Goal: Task Accomplishment & Management: Complete application form

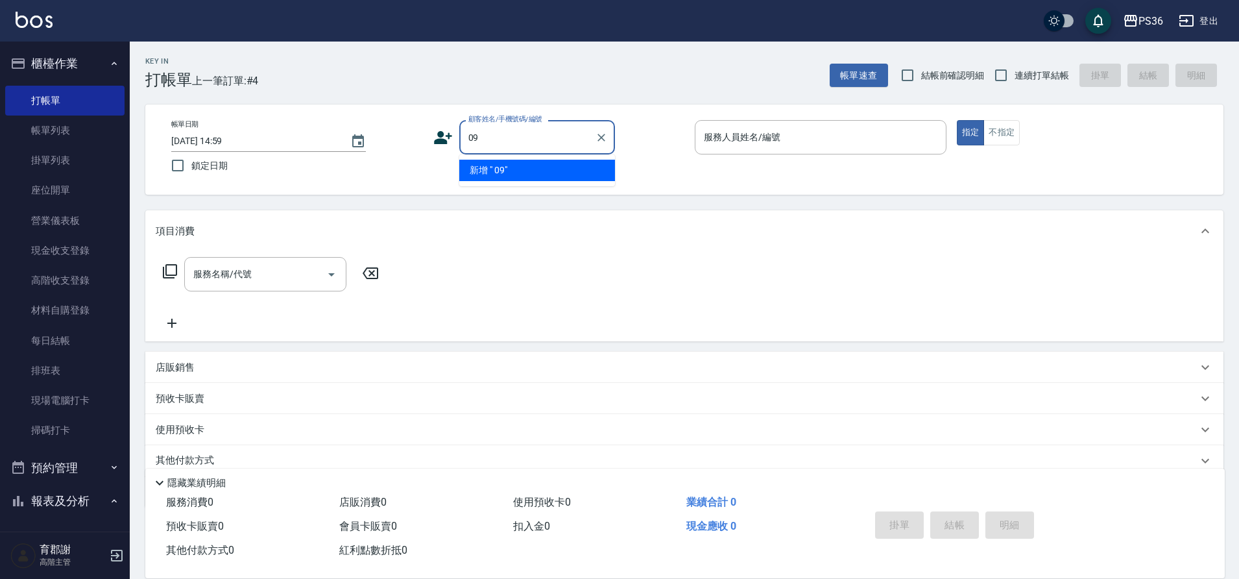
type input "0"
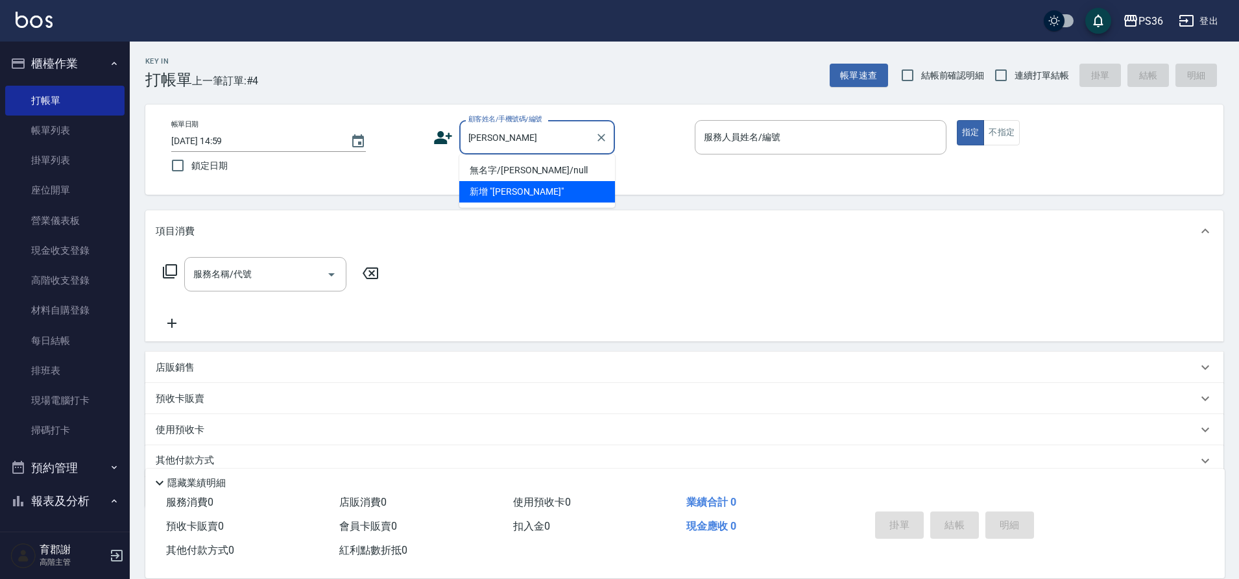
click at [540, 165] on li "無名字/[PERSON_NAME]/null" at bounding box center [537, 170] width 156 height 21
type input "無名字/[PERSON_NAME]/null"
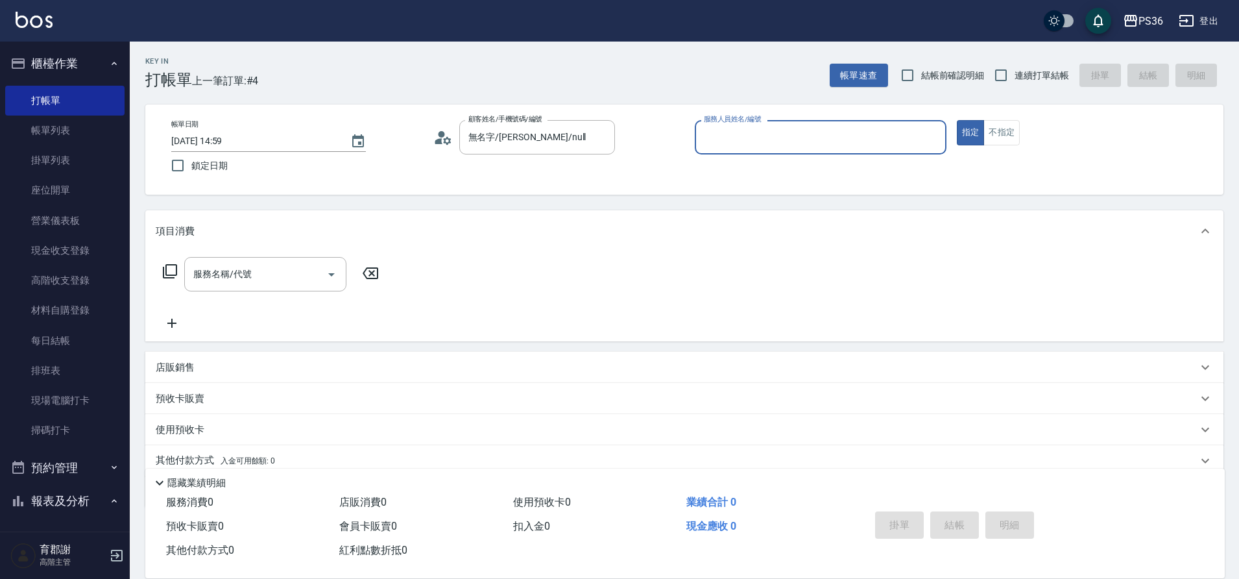
click at [436, 140] on icon at bounding box center [439, 141] width 8 height 6
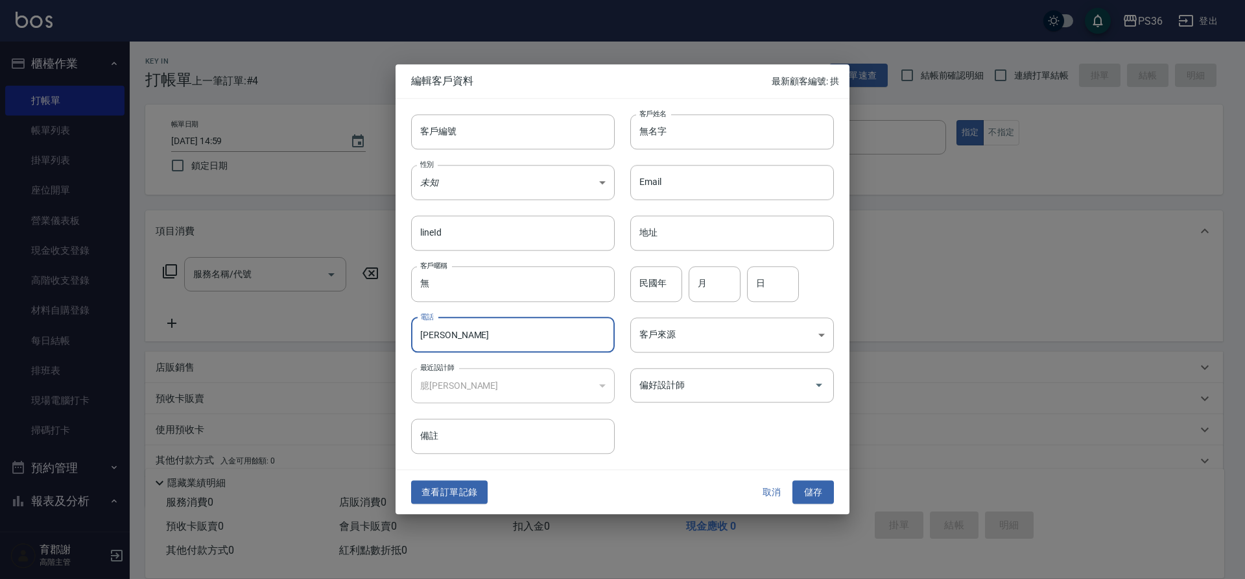
drag, startPoint x: 466, startPoint y: 335, endPoint x: 412, endPoint y: 335, distance: 53.2
click at [412, 335] on input "[PERSON_NAME]" at bounding box center [513, 334] width 204 height 35
type input "[PERSON_NAME]"
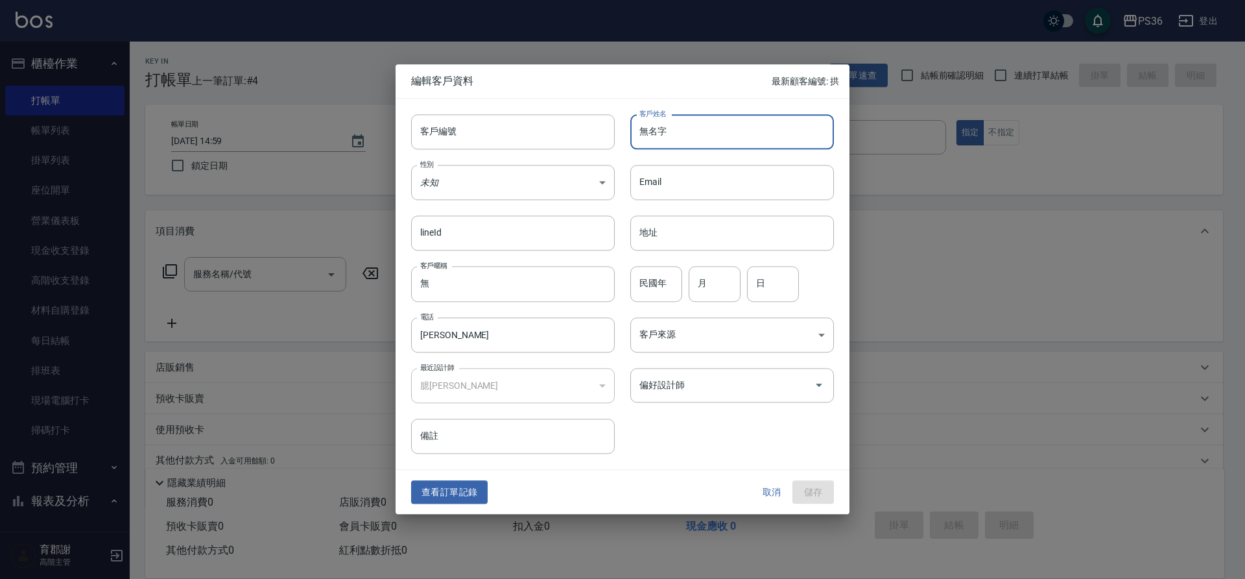
drag, startPoint x: 676, startPoint y: 128, endPoint x: 649, endPoint y: 150, distance: 35.2
click at [649, 150] on div "客戶編號 客戶編號 客戶姓名 無名字 客戶姓名 性別 未知 UNKNOWN 性別 Email Email lineId lineId 地址 地址 客戶暱稱 無…" at bounding box center [615, 276] width 438 height 355
type input "無"
paste input "[PERSON_NAME]"
type input "[PERSON_NAME]"
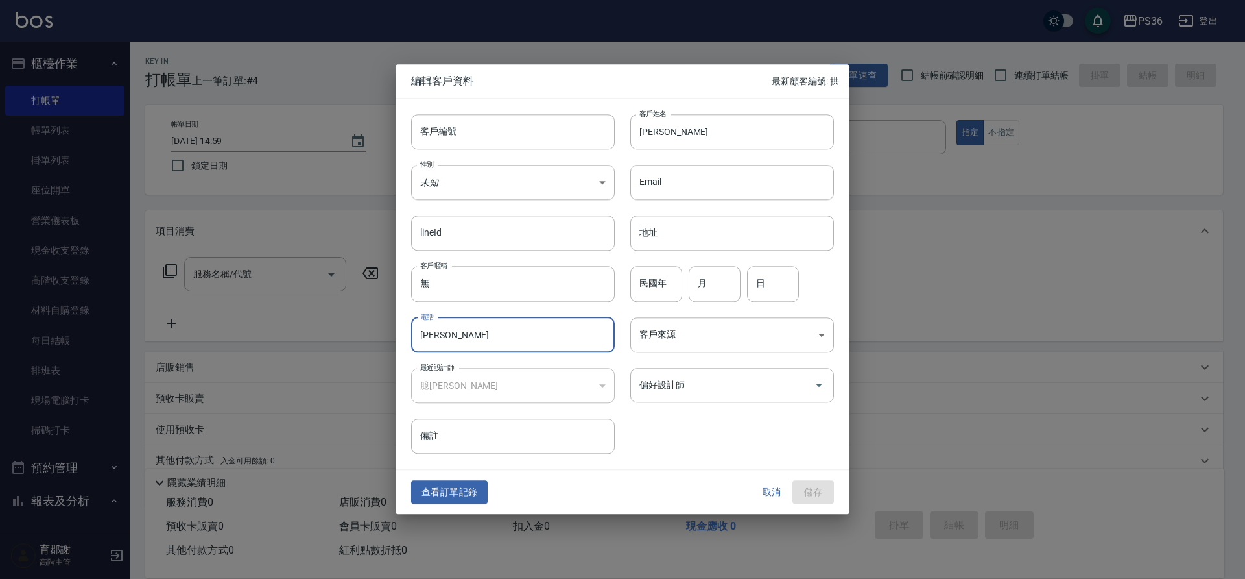
click at [457, 340] on input "[PERSON_NAME]" at bounding box center [513, 334] width 204 height 35
drag, startPoint x: 457, startPoint y: 340, endPoint x: 418, endPoint y: 338, distance: 39.6
click at [418, 338] on input "[PERSON_NAME]" at bounding box center [513, 334] width 204 height 35
type input "鄭"
click at [818, 484] on button "儲存" at bounding box center [814, 492] width 42 height 24
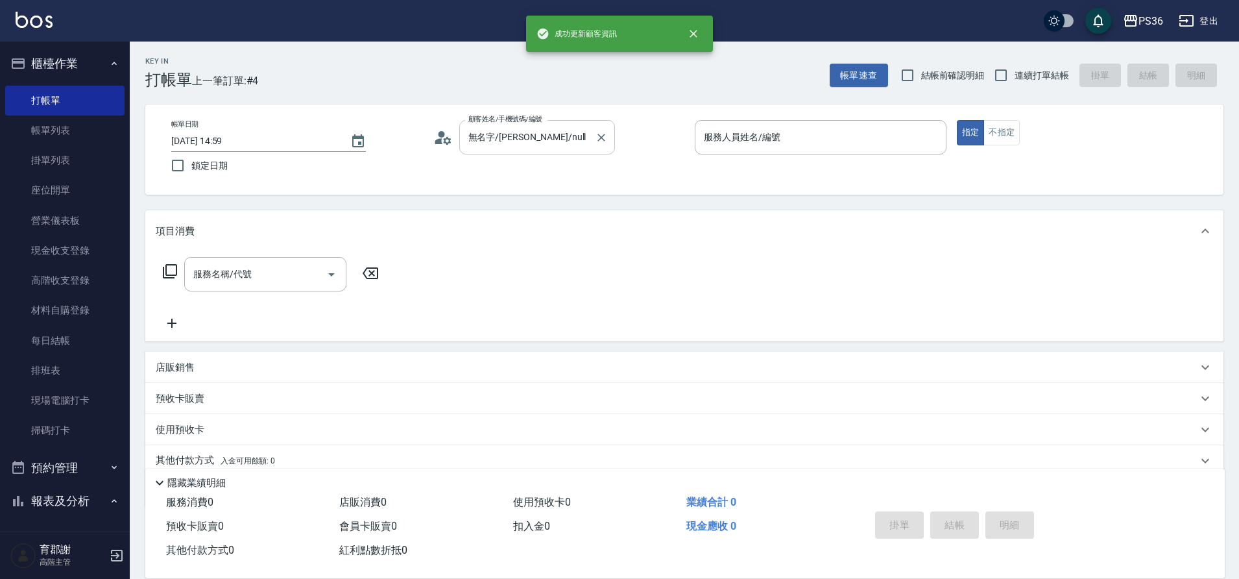
click at [567, 137] on input "無名字/[PERSON_NAME]/null" at bounding box center [527, 137] width 125 height 23
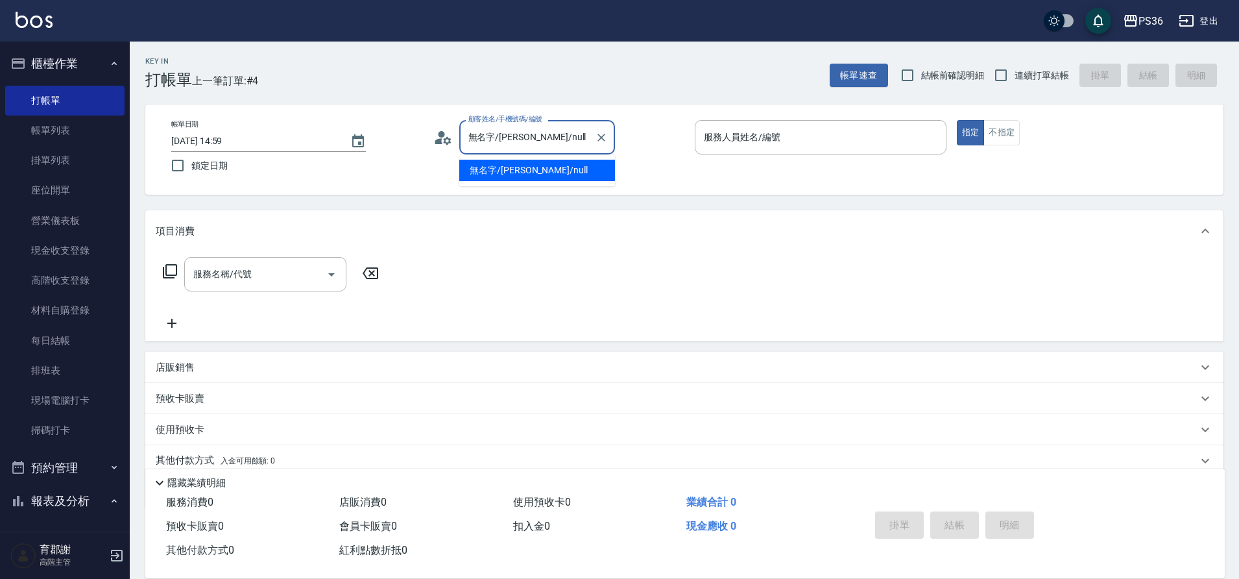
click at [537, 174] on li "無名字/[PERSON_NAME]/null" at bounding box center [537, 170] width 156 height 21
click at [728, 133] on div "服務人員姓名/編號 服務人員姓名/編號" at bounding box center [821, 137] width 252 height 34
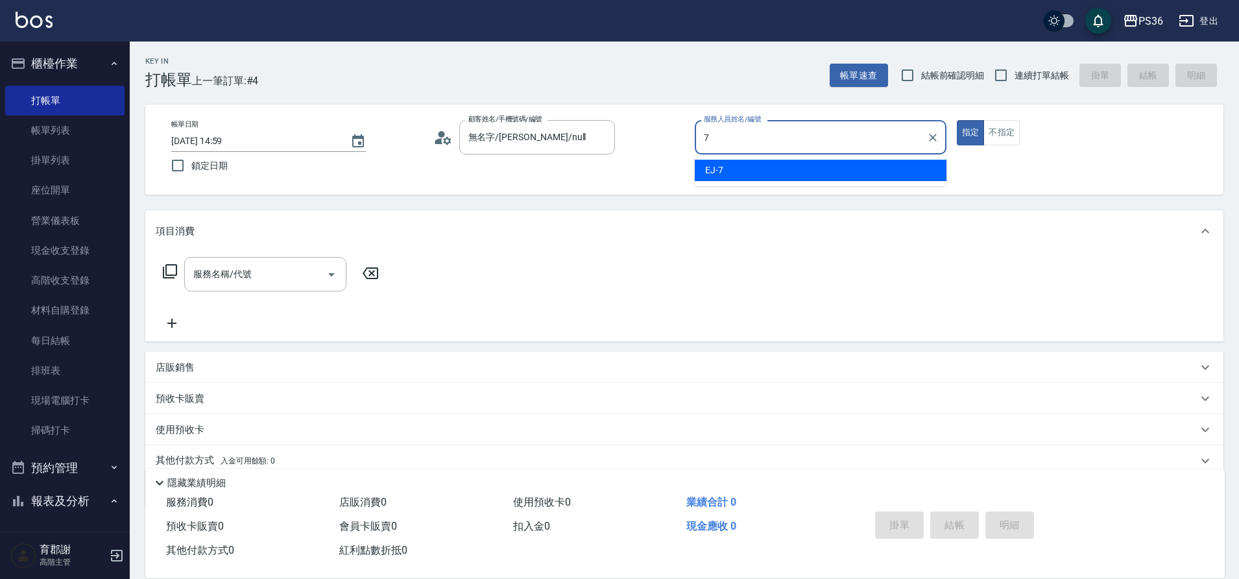
type input "EJ-7"
type button "true"
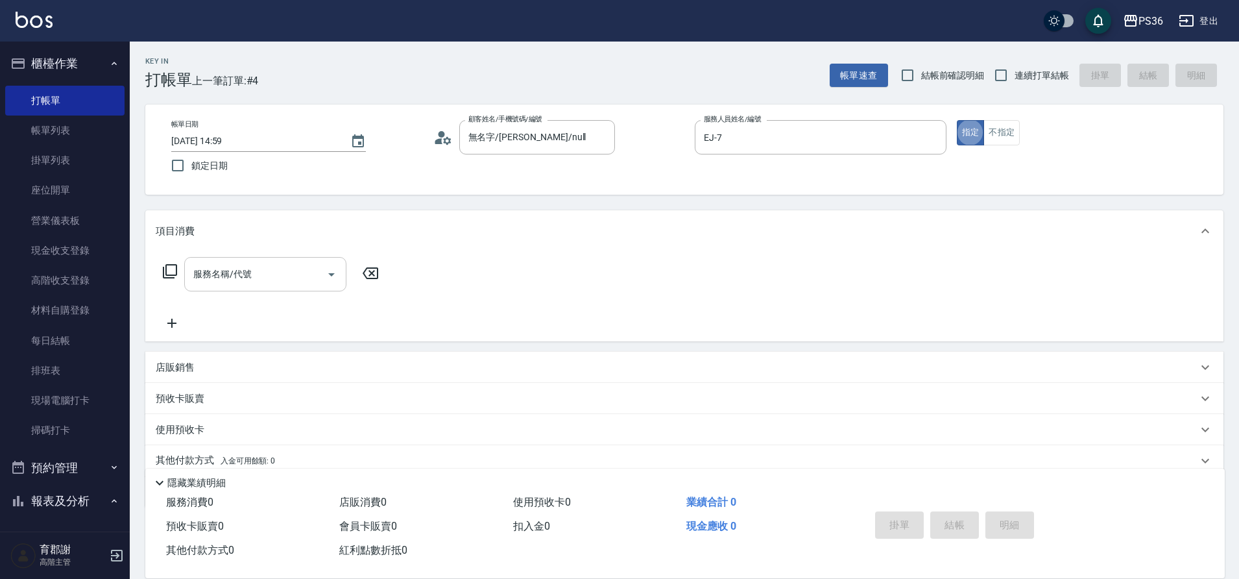
click at [260, 264] on input "服務名稱/代號" at bounding box center [255, 274] width 131 height 23
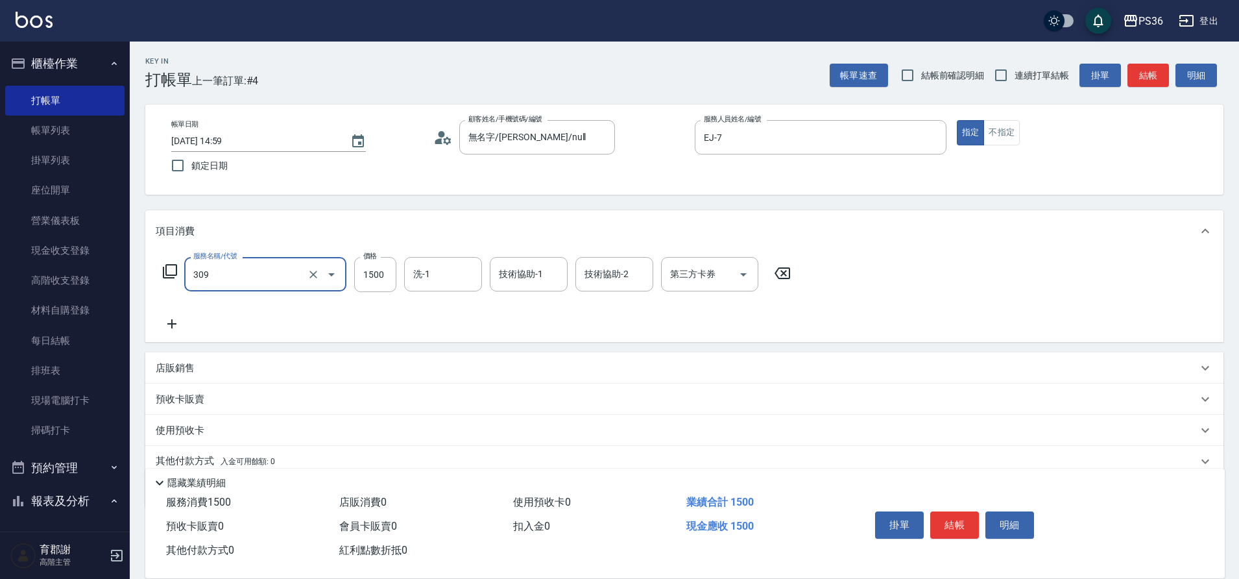
type input "頂級離子(309)"
click at [309, 270] on icon "Clear" at bounding box center [313, 274] width 13 height 13
type input "頂級溫朔(313)"
type input "3000"
click at [955, 521] on button "結帳" at bounding box center [954, 524] width 49 height 27
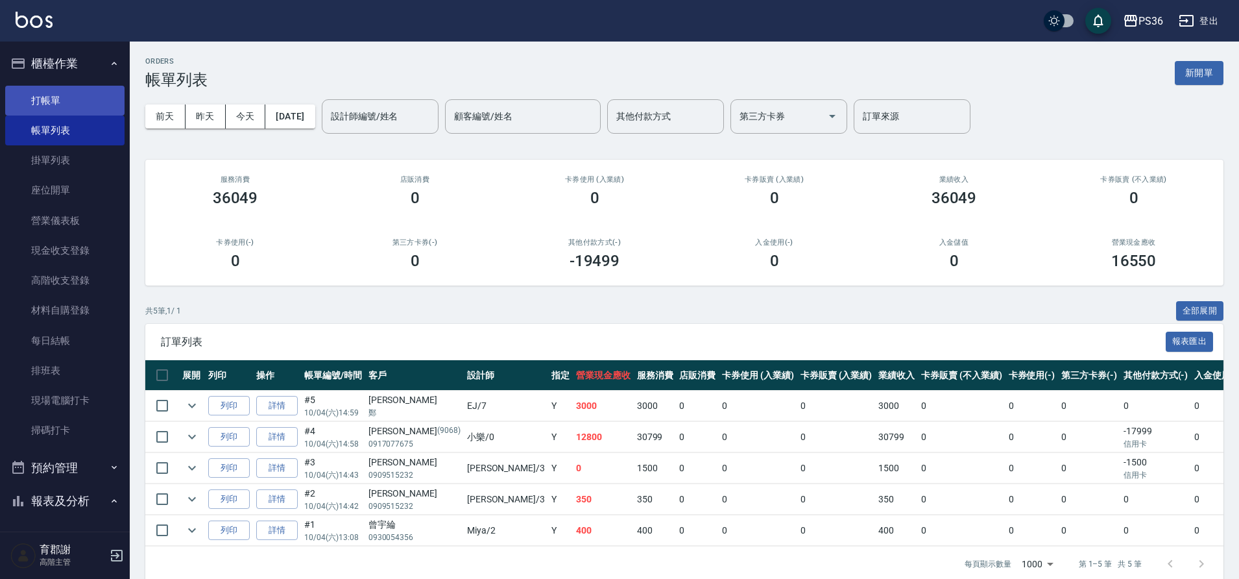
click at [54, 88] on link "打帳單" at bounding box center [64, 101] width 119 height 30
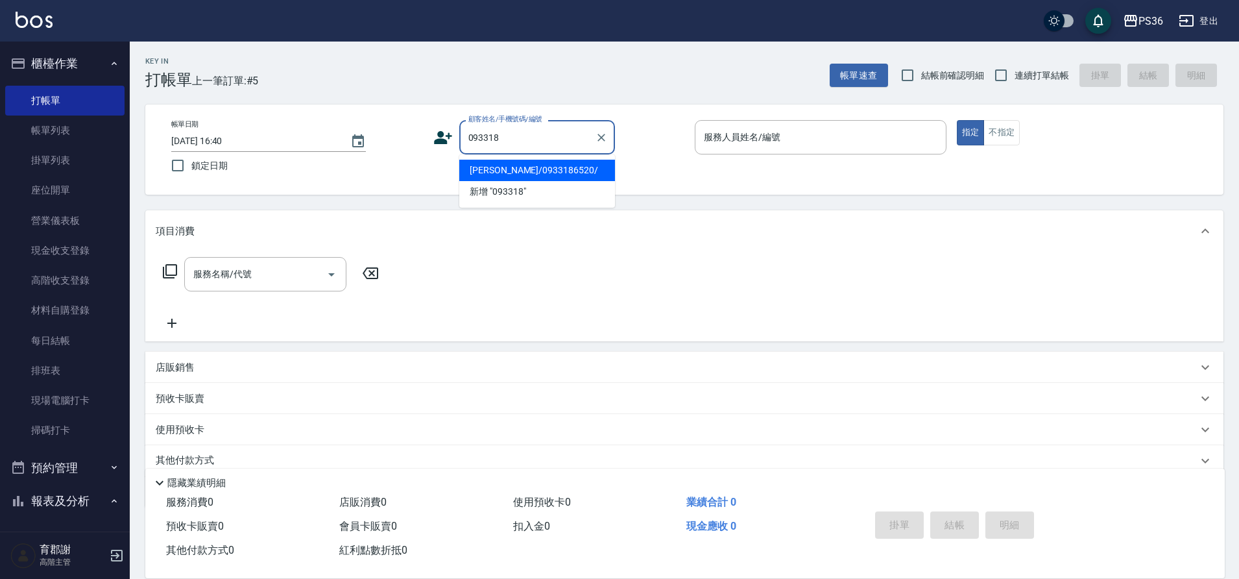
type input "0933186"
drag, startPoint x: 519, startPoint y: 140, endPoint x: 451, endPoint y: 143, distance: 67.5
click at [451, 143] on div "顧客姓名/手機號碼/編號 0933186 顧客姓名/手機號碼/編號" at bounding box center [559, 137] width 252 height 34
click at [520, 167] on li "[PERSON_NAME]/0989772909/" at bounding box center [537, 170] width 156 height 21
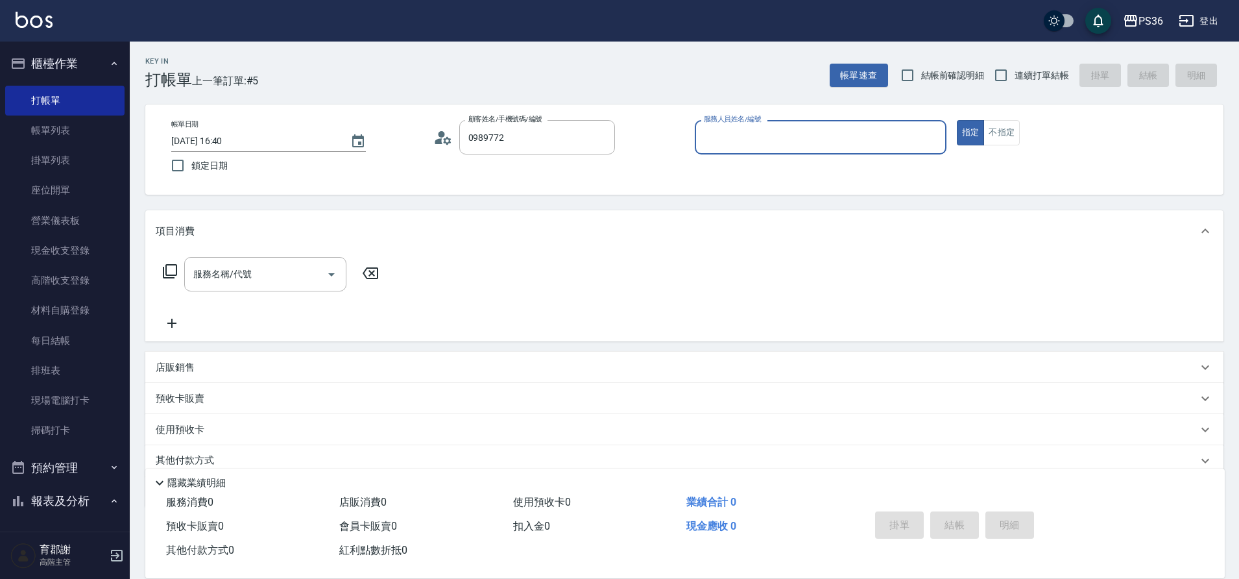
type input "[PERSON_NAME]/0989772909/"
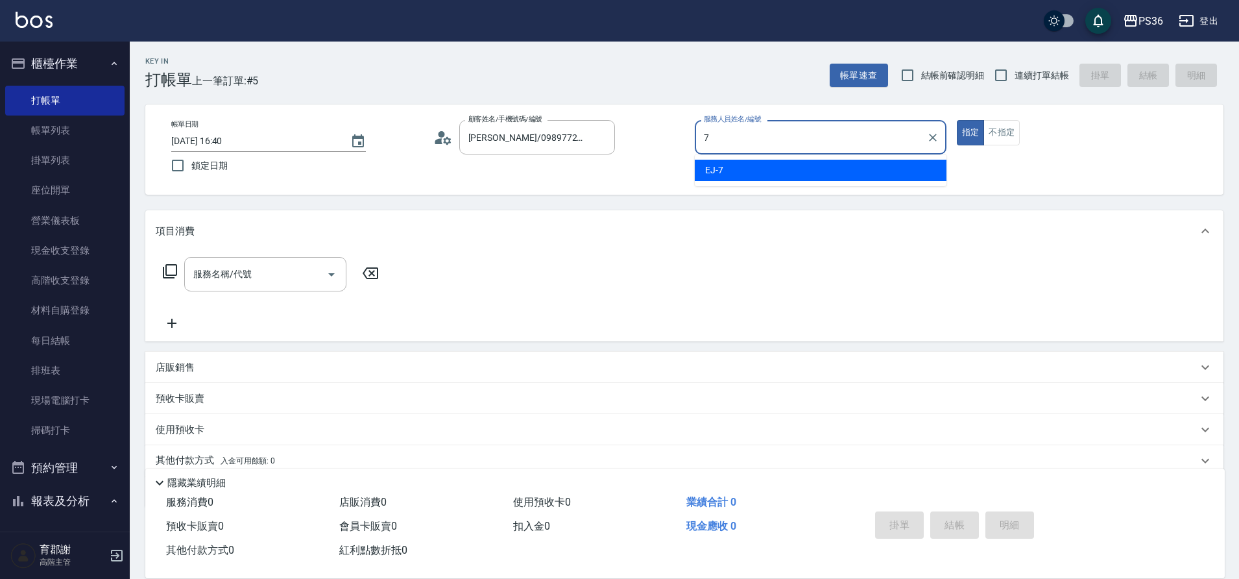
type input "7"
type button "true"
type input "EJ-7"
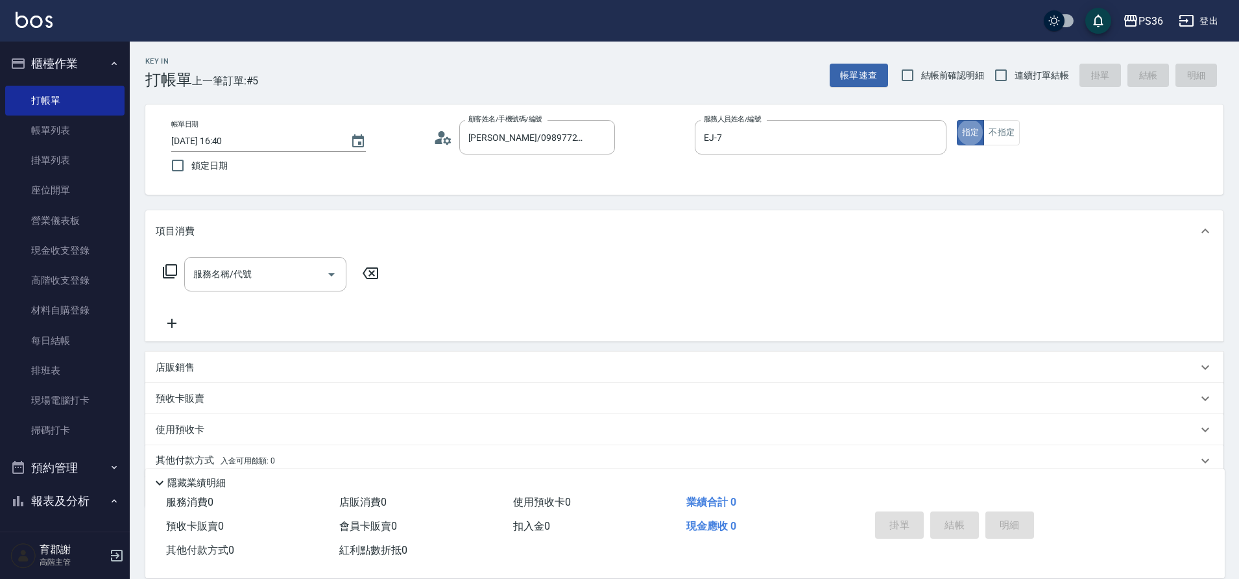
click at [234, 280] on div "服務名稱/代號 服務名稱/代號" at bounding box center [265, 274] width 162 height 34
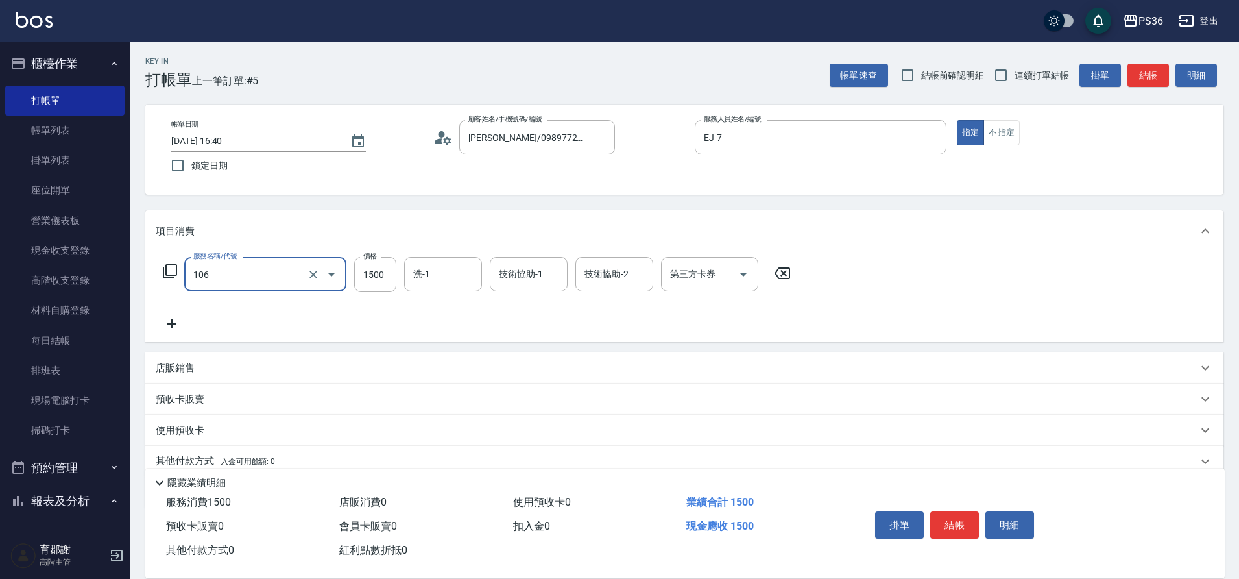
type input "頂級染髮(106)"
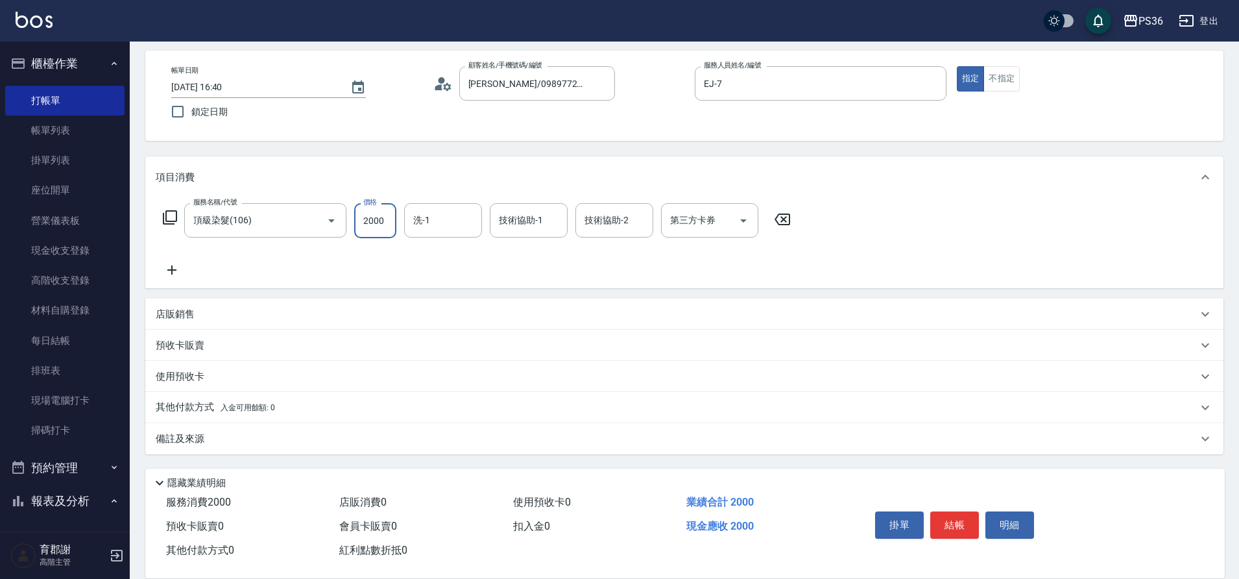
type input "2000"
click at [189, 409] on p "其他付款方式 入金可用餘額: 0" at bounding box center [215, 407] width 119 height 14
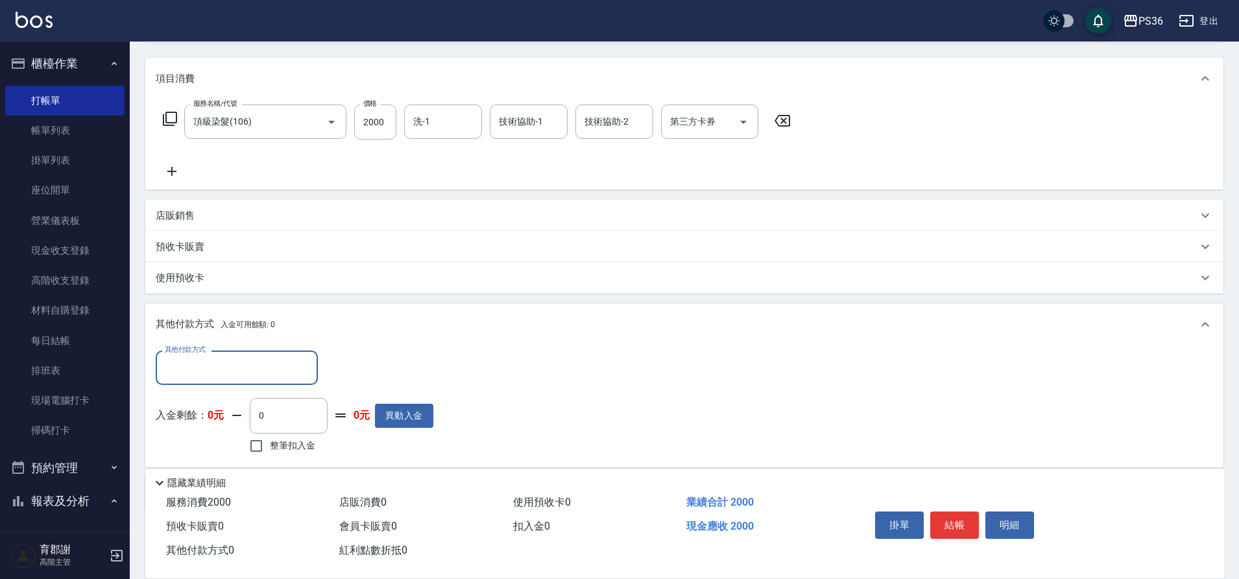
scroll to position [184, 0]
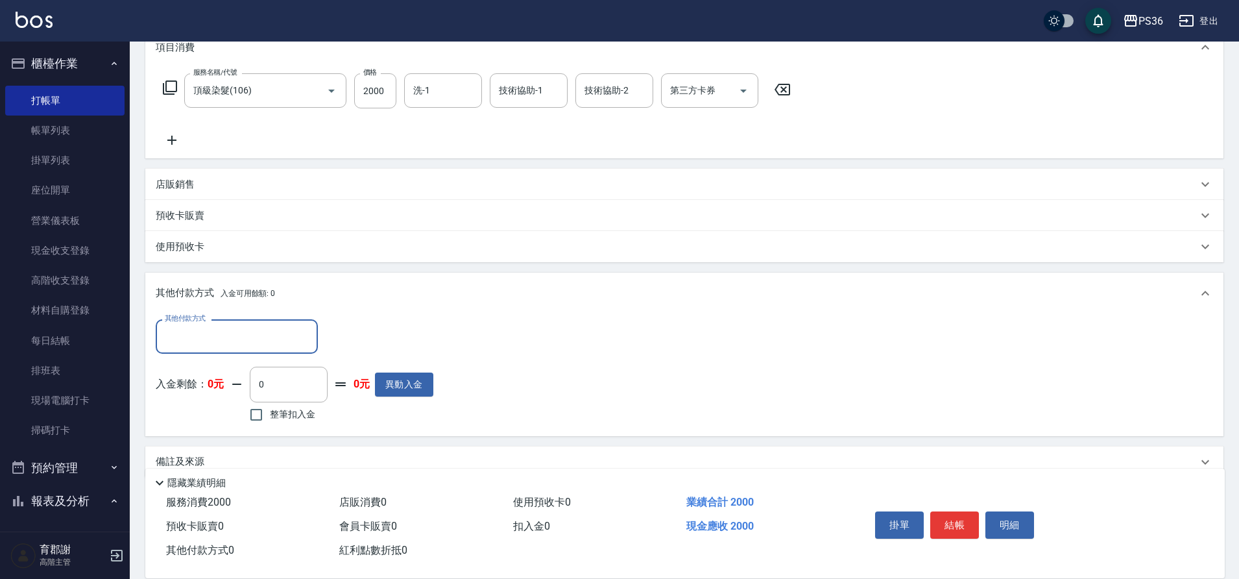
click at [198, 350] on div "其他付款方式" at bounding box center [237, 336] width 162 height 34
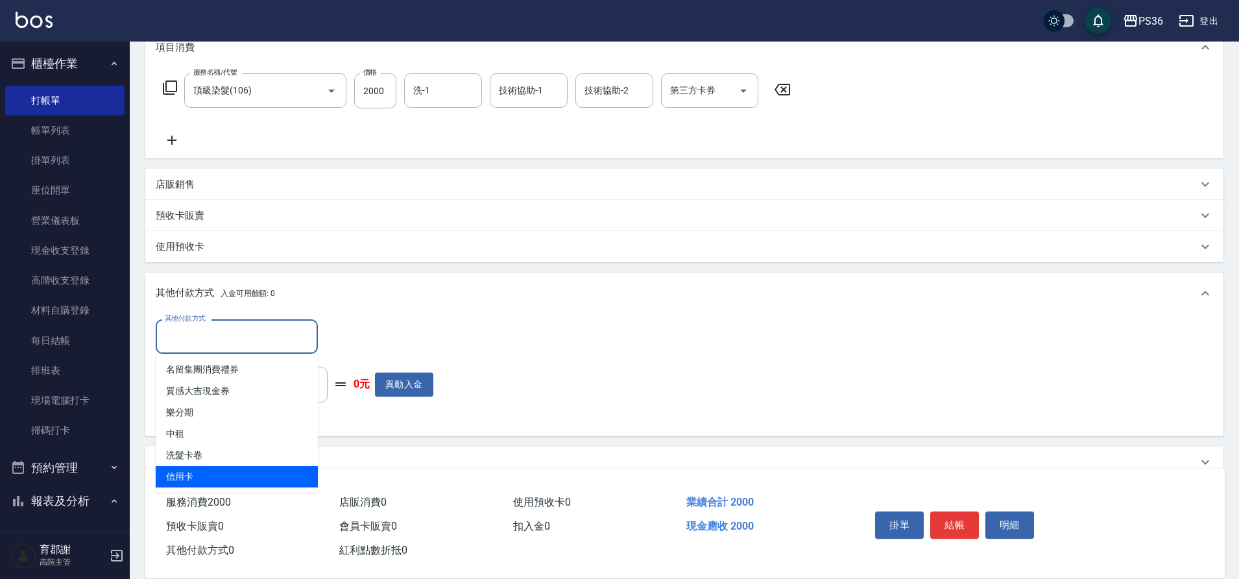
click at [199, 472] on span "信用卡" at bounding box center [237, 476] width 162 height 21
type input "信用卡"
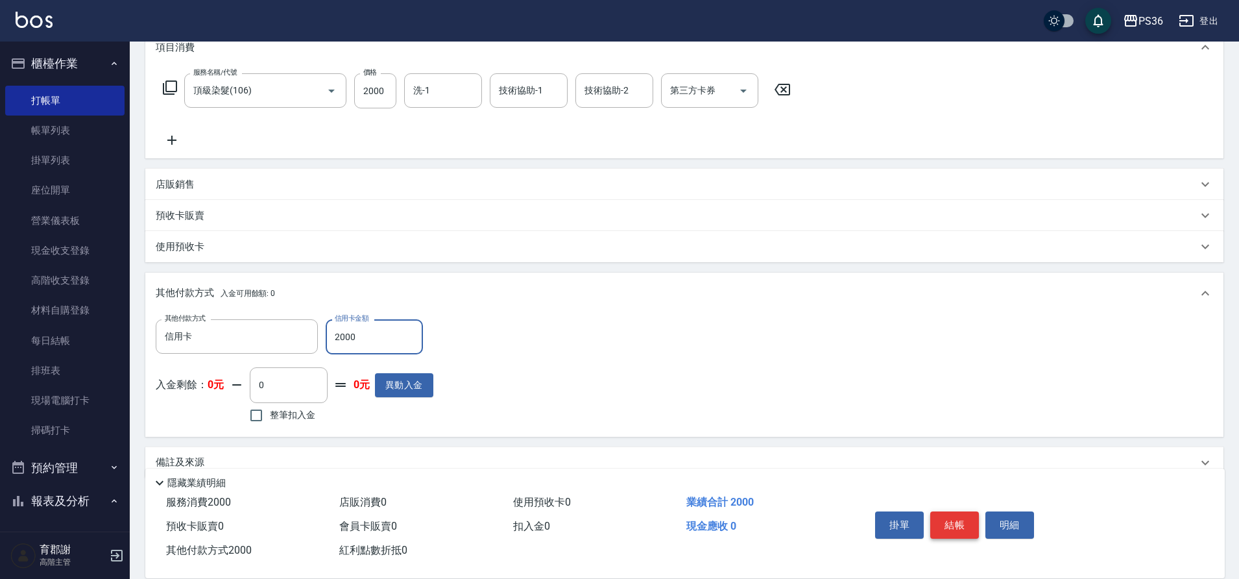
type input "2000"
click at [961, 519] on button "結帳" at bounding box center [954, 524] width 49 height 27
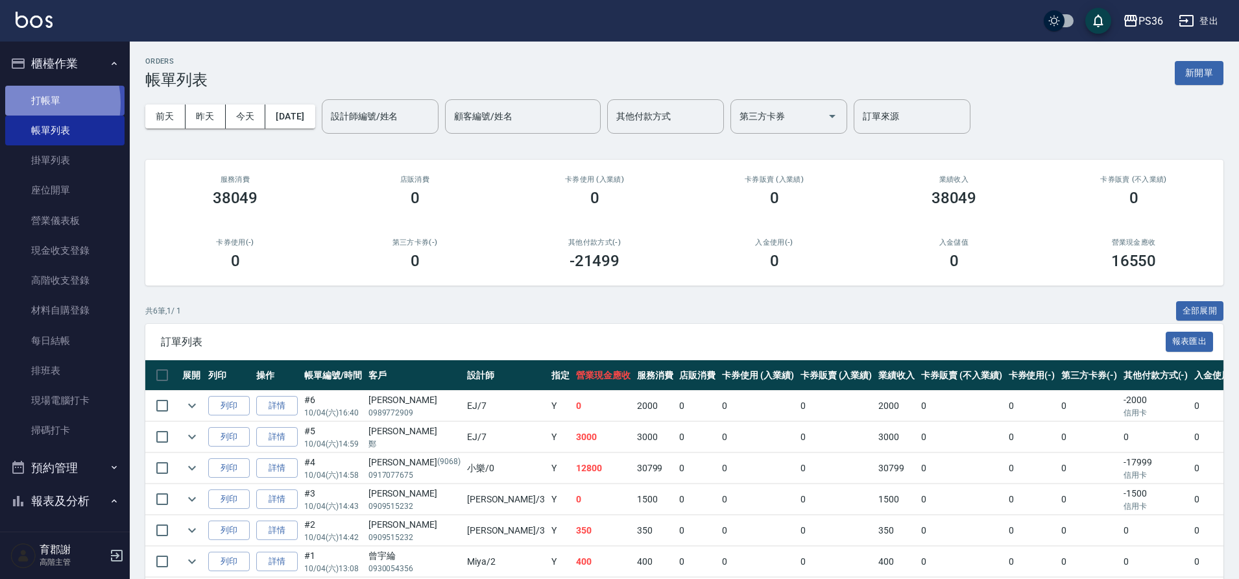
click at [27, 102] on link "打帳單" at bounding box center [64, 101] width 119 height 30
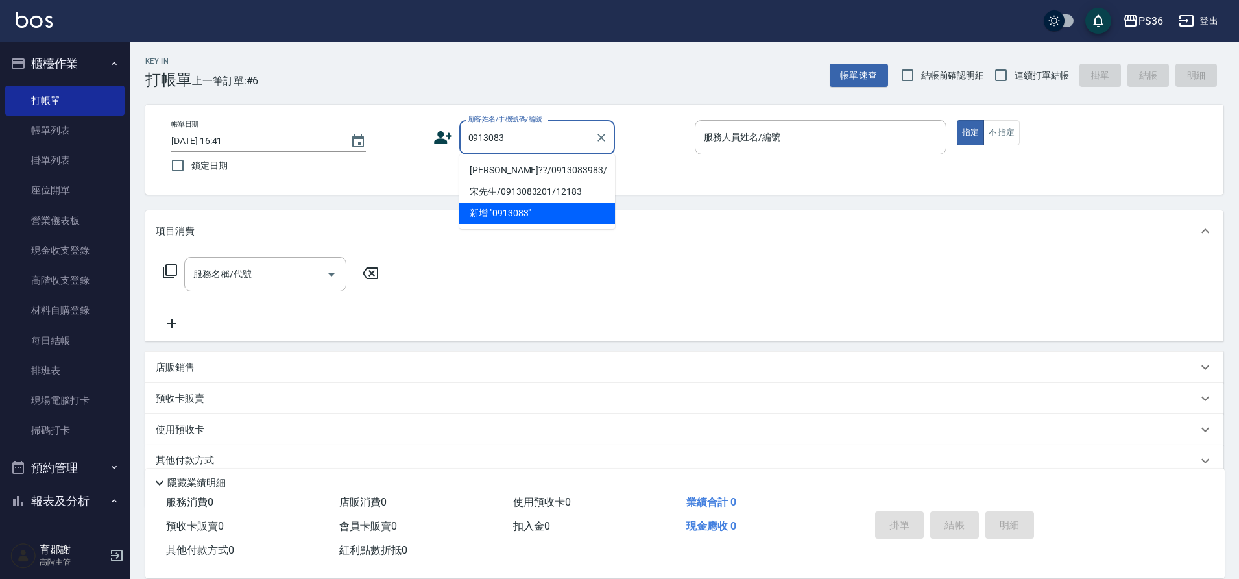
click at [525, 168] on li "[PERSON_NAME]??/0913083983/" at bounding box center [537, 170] width 156 height 21
type input "[PERSON_NAME]??/0913083983/"
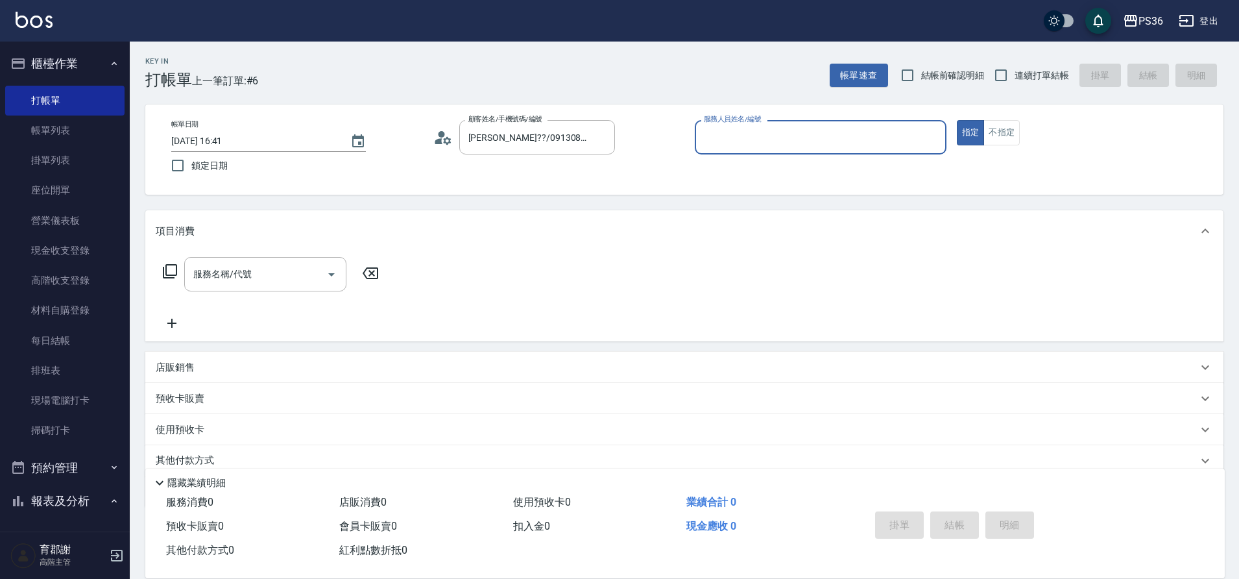
type input "EJ-7"
click at [228, 281] on input "服務名稱/代號" at bounding box center [255, 274] width 131 height 23
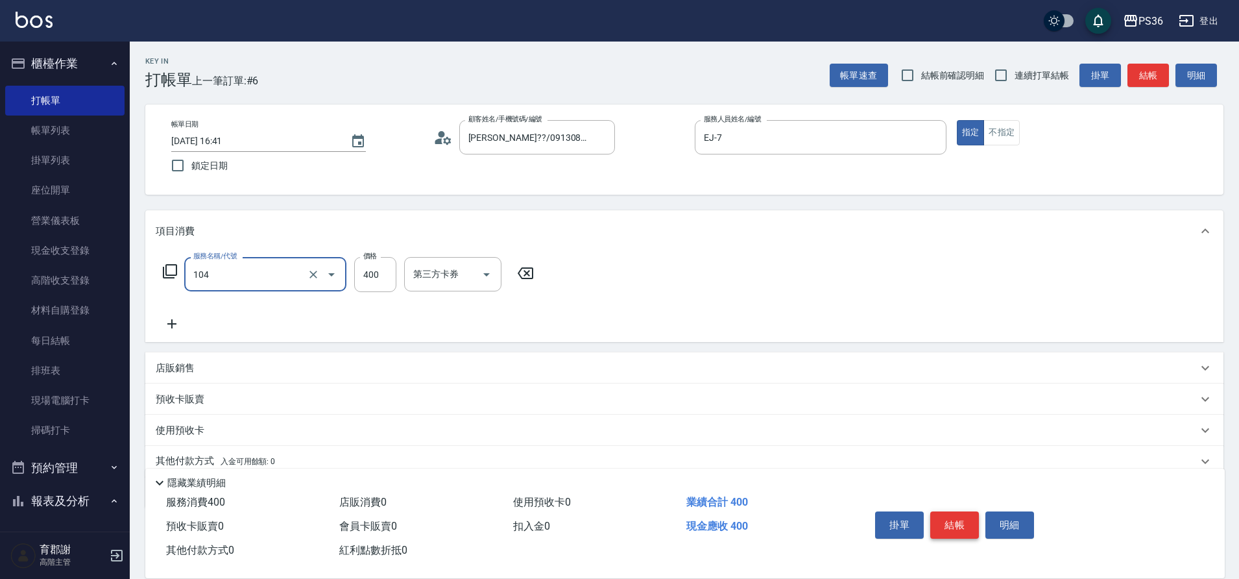
type input "B級單剪(104)"
click at [957, 522] on button "結帳" at bounding box center [954, 524] width 49 height 27
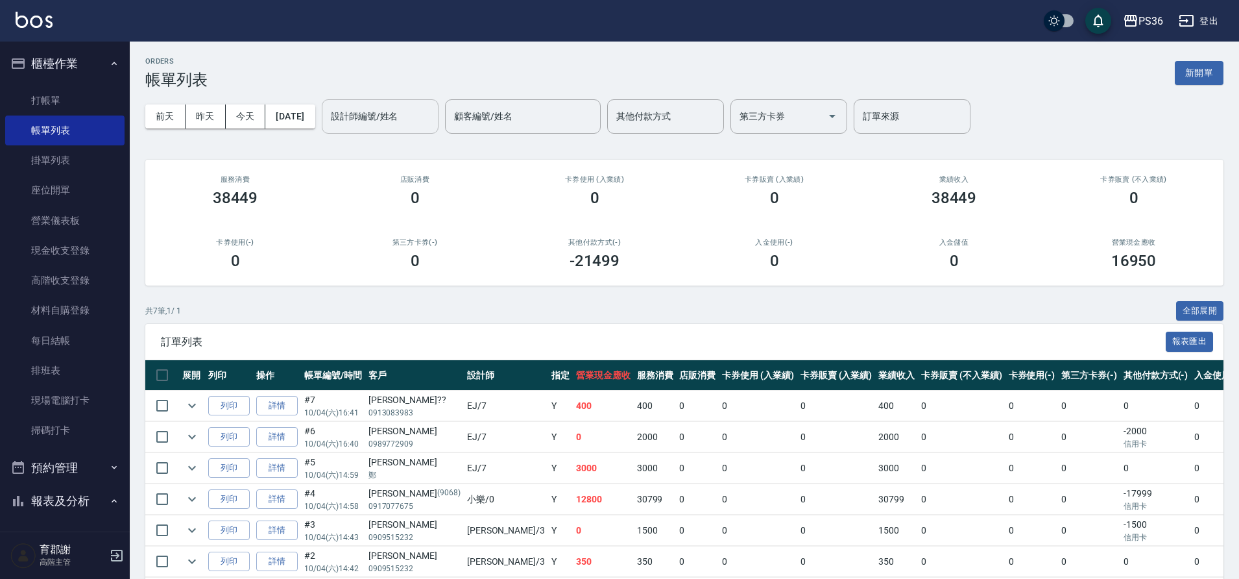
click at [373, 117] on input "設計師編號/姓名" at bounding box center [380, 116] width 105 height 23
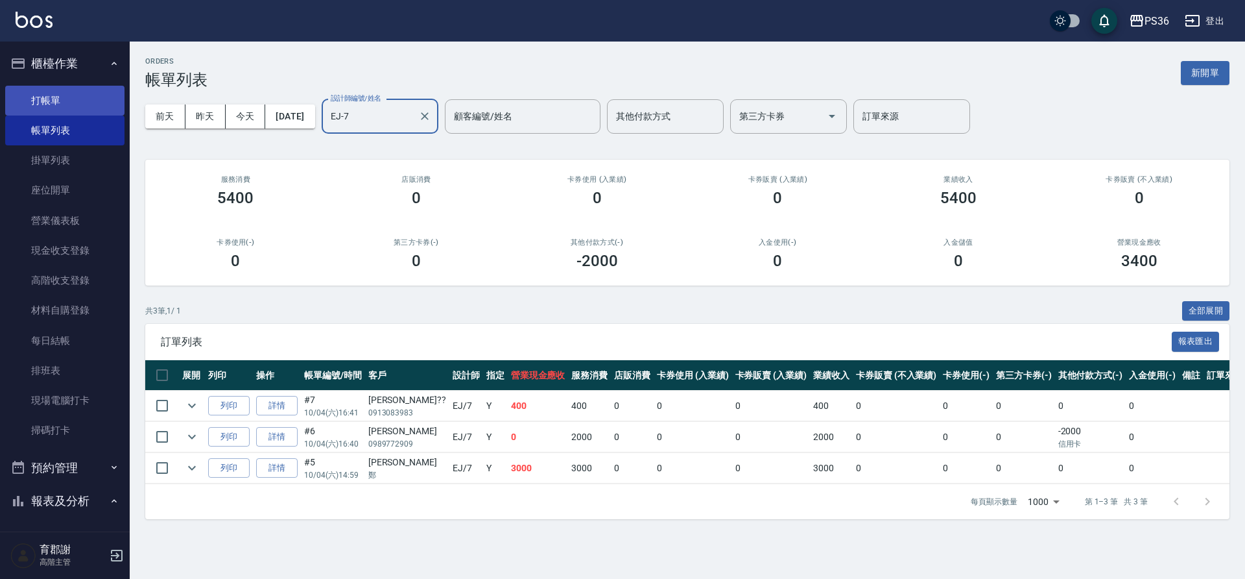
type input "EJ-7"
click at [30, 99] on link "打帳單" at bounding box center [64, 101] width 119 height 30
click at [31, 99] on link "打帳單" at bounding box center [64, 101] width 119 height 30
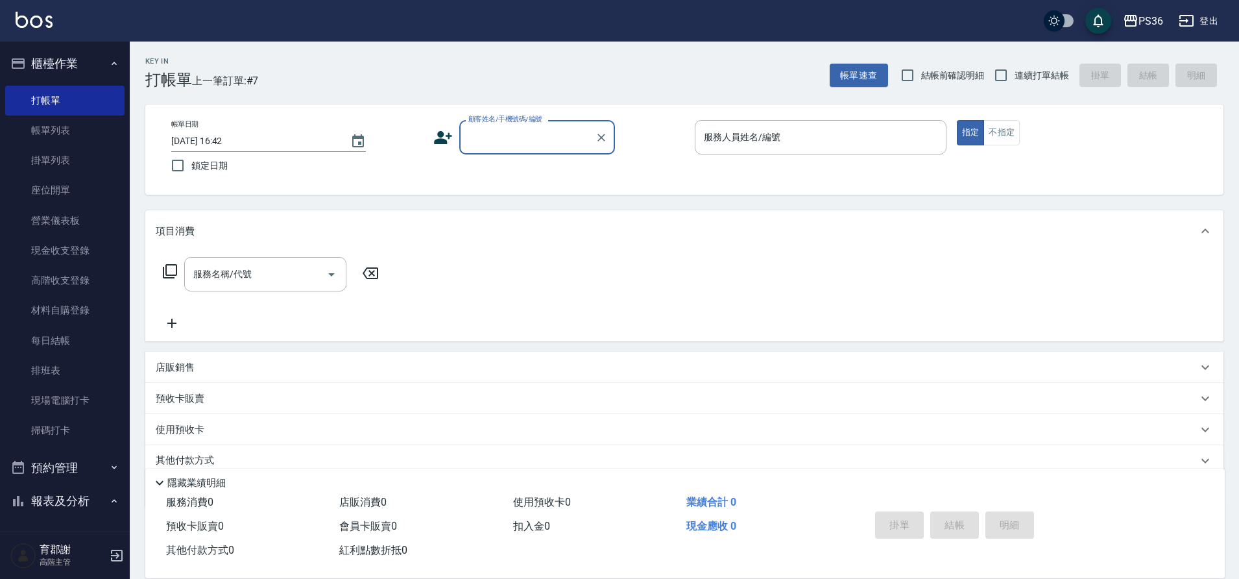
click at [511, 131] on input "顧客姓名/手機號碼/編號" at bounding box center [527, 137] width 125 height 23
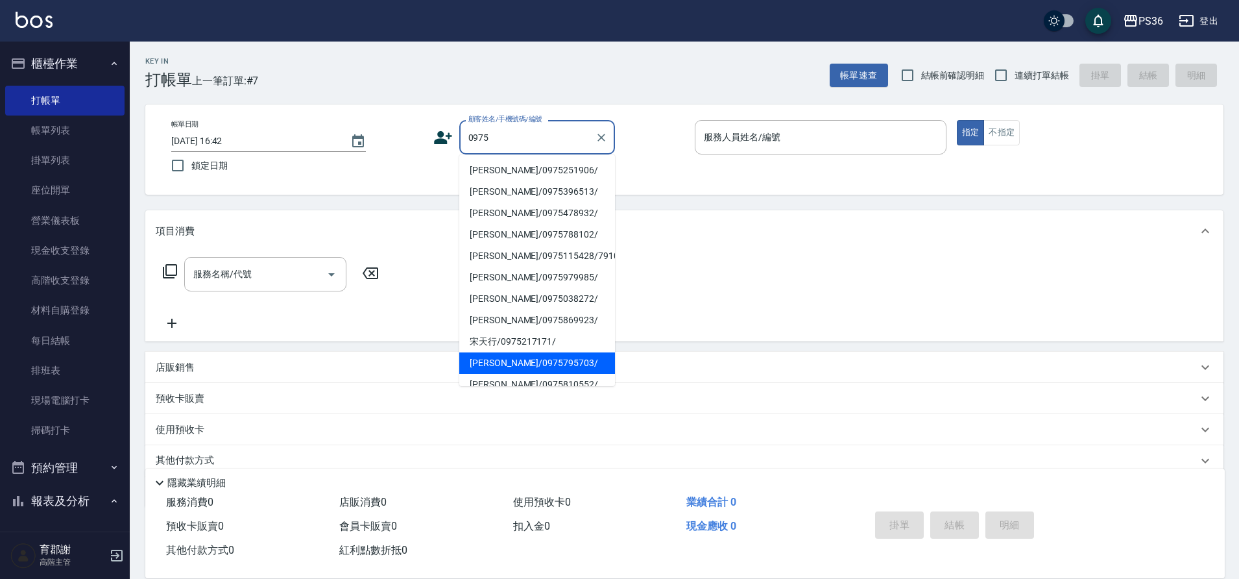
click at [517, 361] on li "[PERSON_NAME]/0975795703/" at bounding box center [537, 362] width 156 height 21
type input "[PERSON_NAME]/0975795703/"
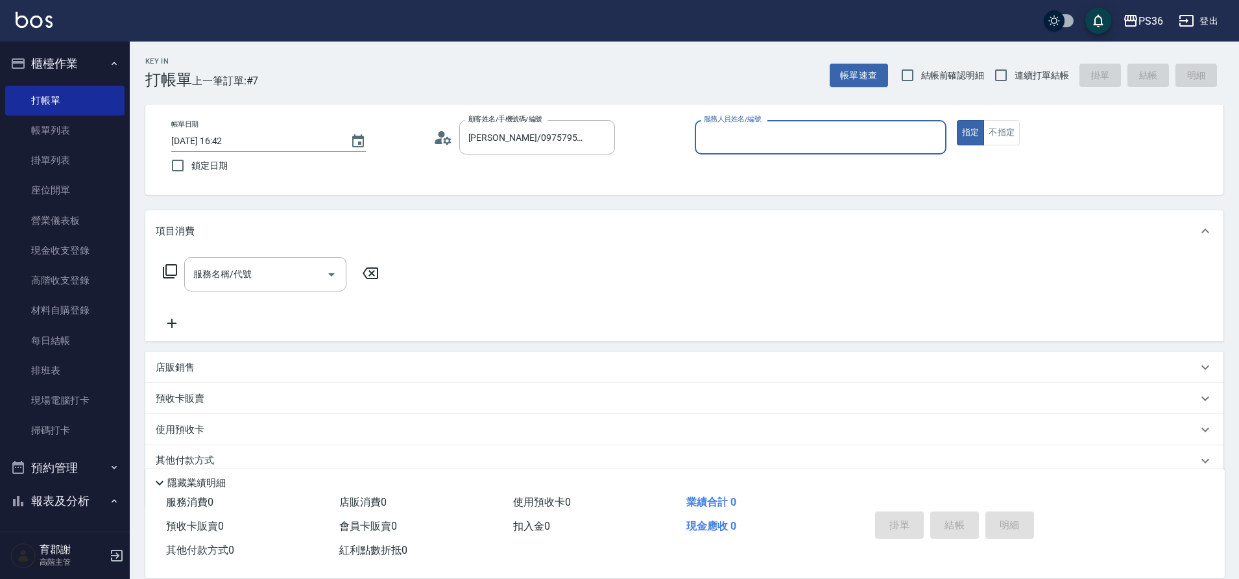
type input "[PERSON_NAME]-3"
click at [205, 280] on div "服務名稱/代號 服務名稱/代號" at bounding box center [265, 274] width 162 height 34
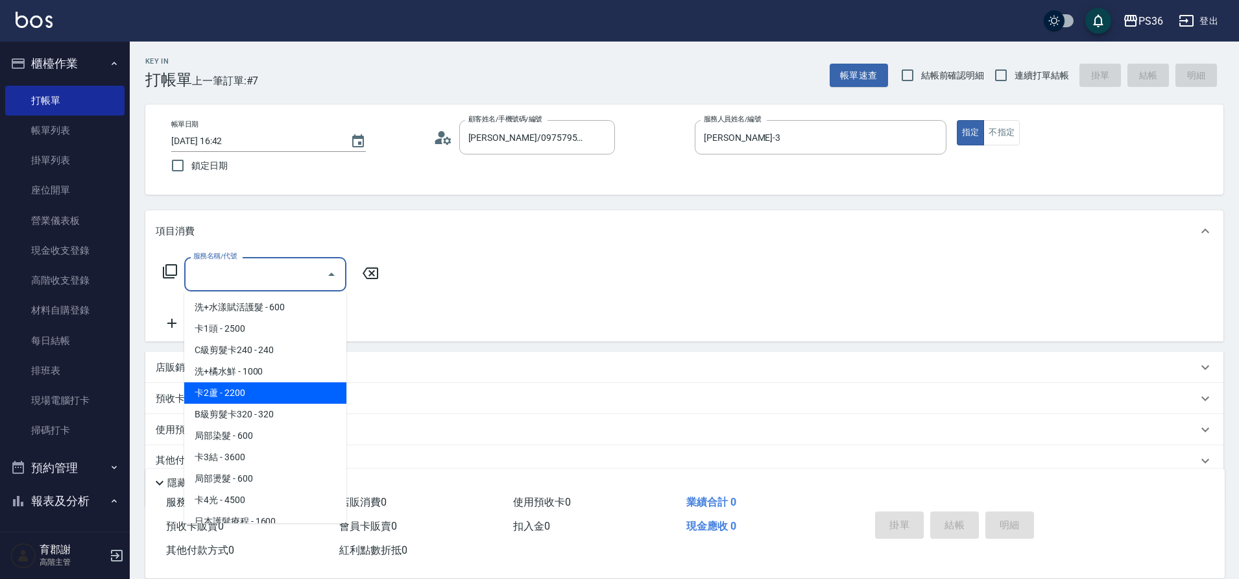
scroll to position [65, 0]
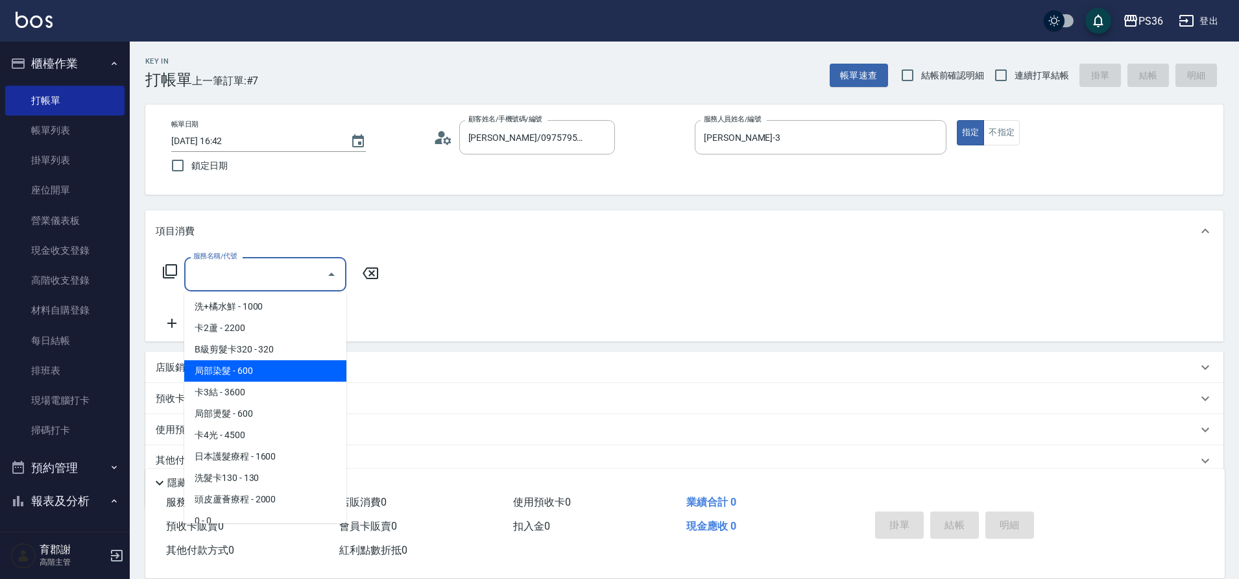
click at [260, 372] on span "局部染髮 - 600" at bounding box center [265, 370] width 162 height 21
type input "局部染髮(2)"
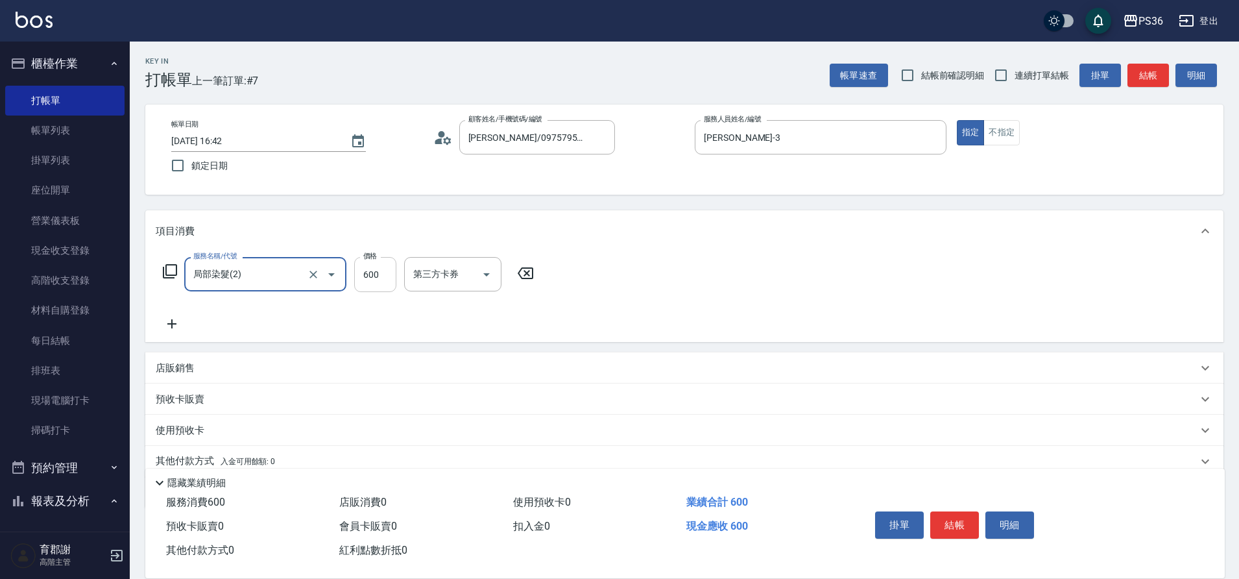
click at [380, 278] on input "600" at bounding box center [375, 274] width 42 height 35
type input "1000"
click at [951, 519] on button "結帳" at bounding box center [954, 524] width 49 height 27
